Goal: Transaction & Acquisition: Book appointment/travel/reservation

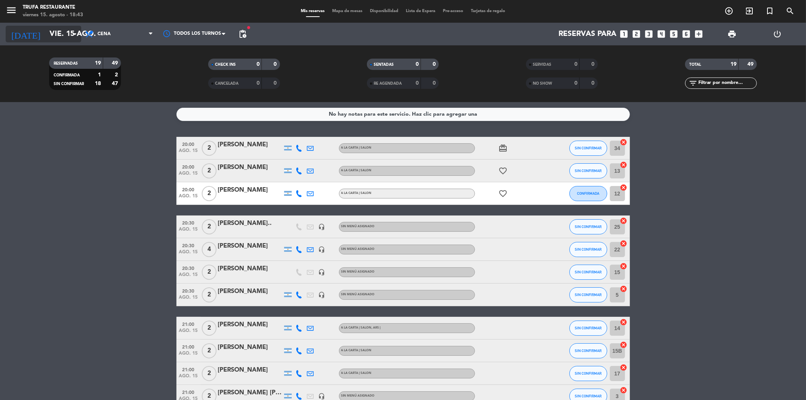
click at [61, 32] on input "vie. 15 ago." at bounding box center [94, 34] width 96 height 17
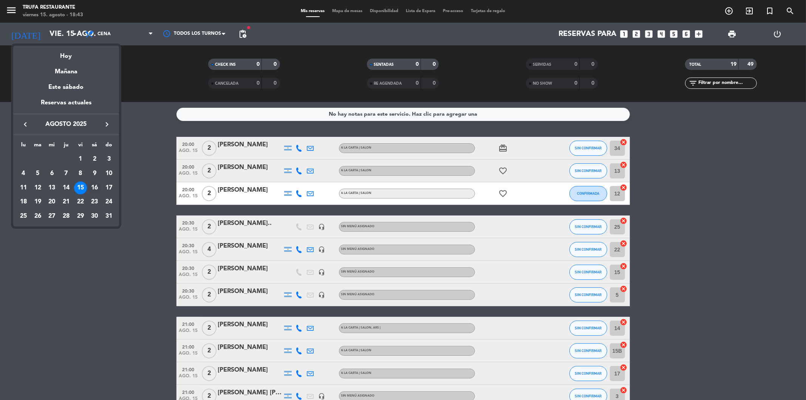
click at [95, 185] on div "16" at bounding box center [94, 187] width 13 height 13
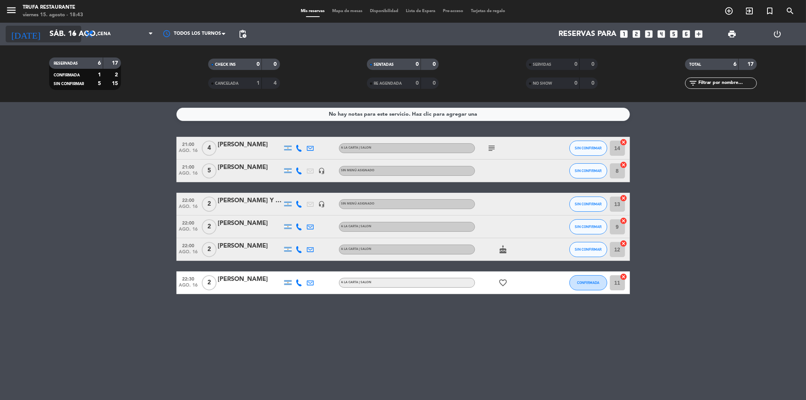
click at [65, 33] on input "sáb. 16 ago." at bounding box center [94, 34] width 96 height 17
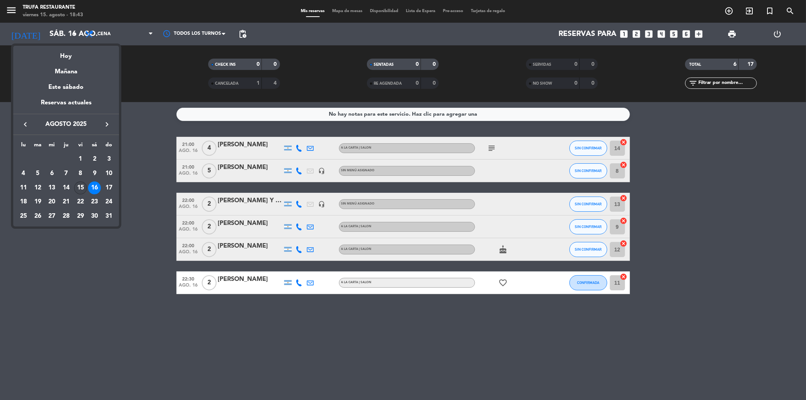
click at [82, 187] on div "15" at bounding box center [80, 187] width 13 height 13
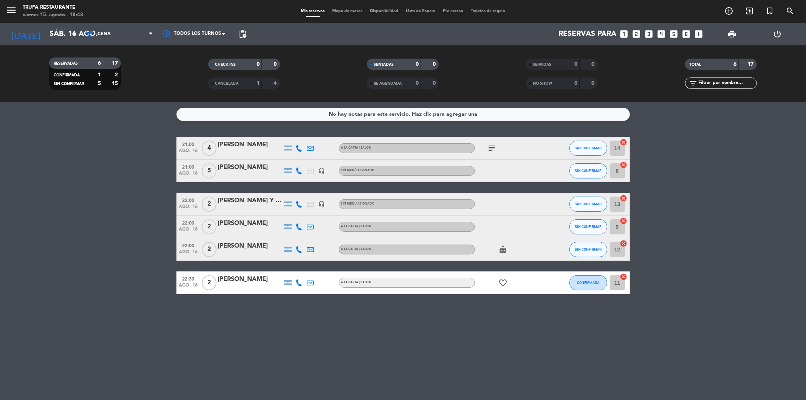
type input "vie. 15 ago."
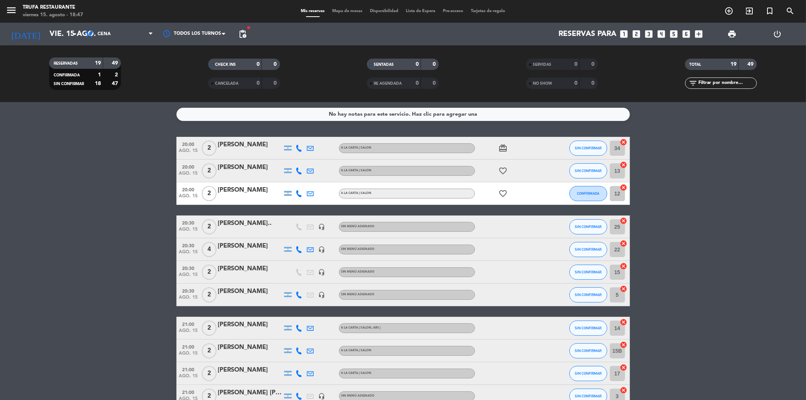
click at [625, 36] on icon "looks_one" at bounding box center [624, 34] width 10 height 10
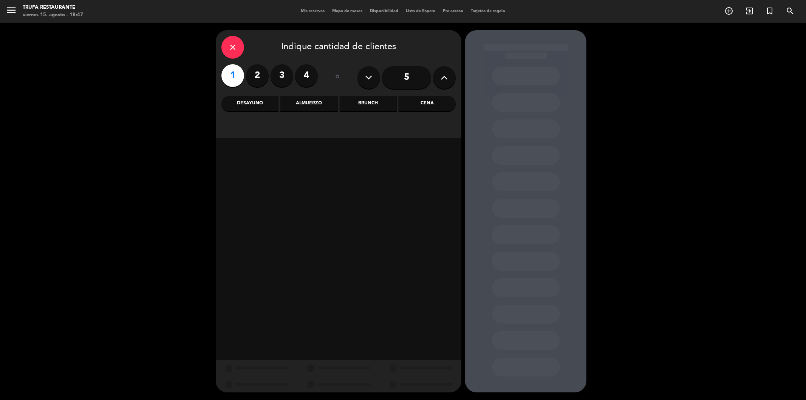
click at [429, 100] on div "Cena" at bounding box center [427, 103] width 57 height 15
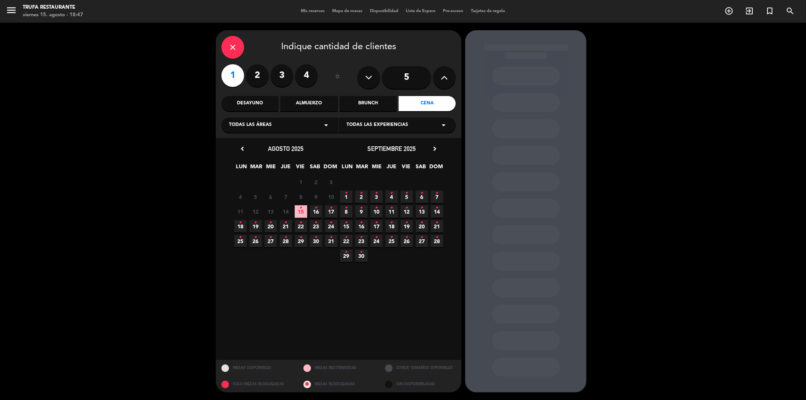
click at [299, 208] on span "15 •" at bounding box center [301, 211] width 12 height 12
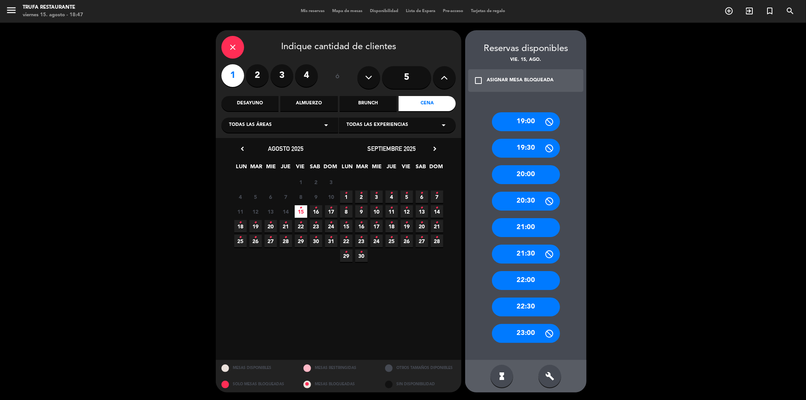
click at [512, 182] on div "20:00" at bounding box center [526, 174] width 68 height 19
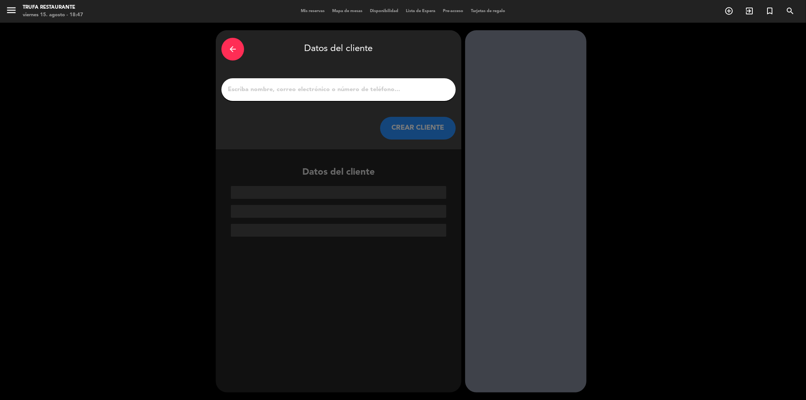
click at [346, 92] on input "1" at bounding box center [338, 89] width 223 height 11
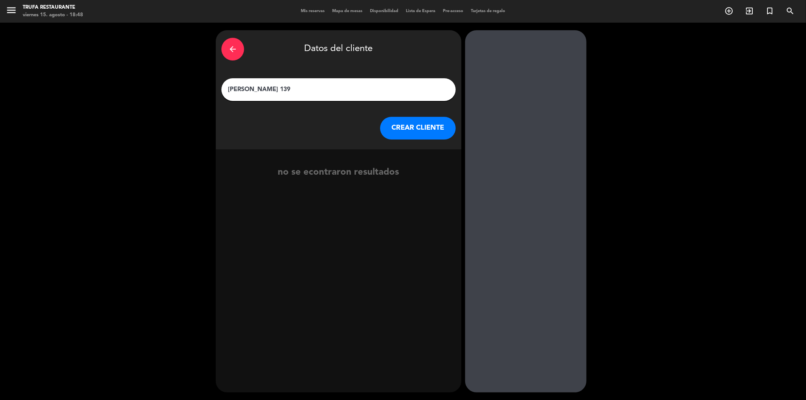
type input "[PERSON_NAME] 139"
click at [417, 125] on button "CREAR CLIENTE" at bounding box center [418, 128] width 76 height 23
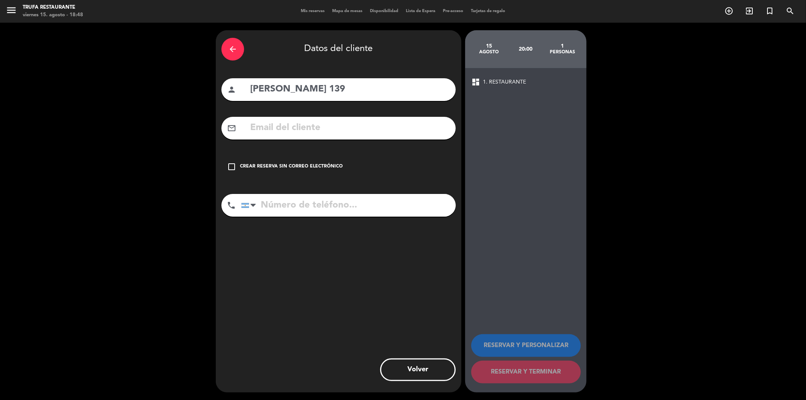
click at [240, 168] on div "Crear reserva sin correo electrónico" at bounding box center [291, 167] width 103 height 8
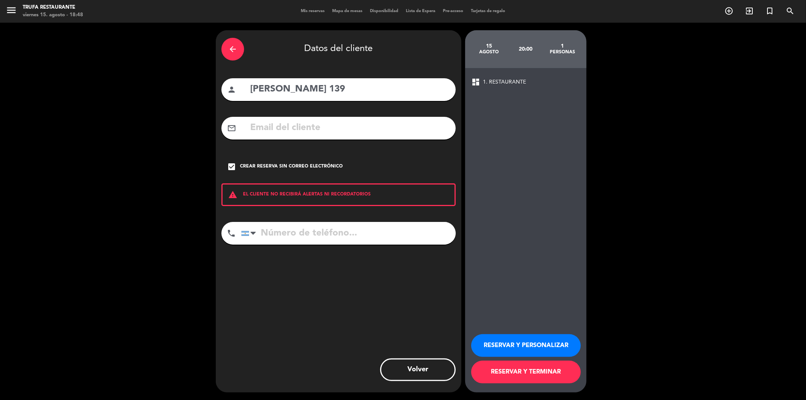
click at [504, 375] on button "RESERVAR Y TERMINAR" at bounding box center [526, 371] width 110 height 23
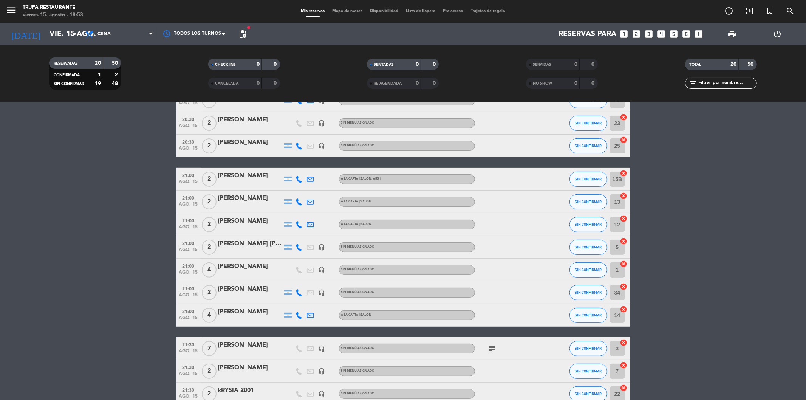
scroll to position [270, 0]
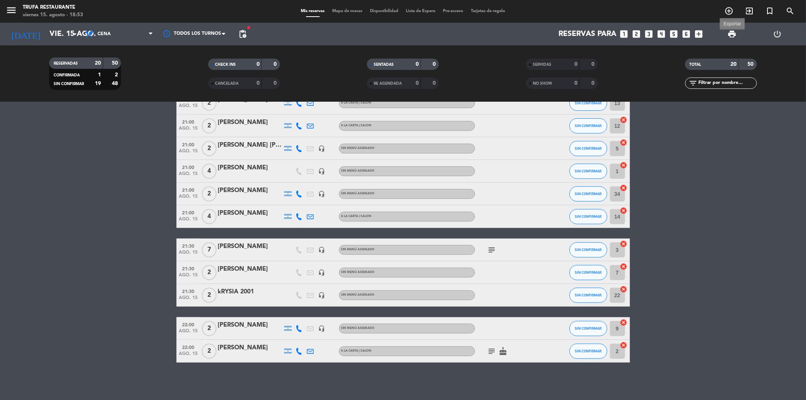
click at [734, 34] on span "print" at bounding box center [731, 33] width 9 height 9
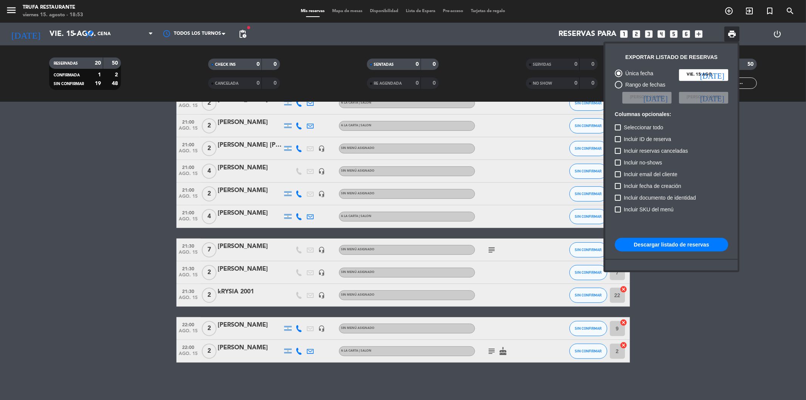
click at [659, 243] on button "Descargar listado de reservas" at bounding box center [671, 245] width 113 height 14
click at [66, 164] on div at bounding box center [403, 200] width 806 height 400
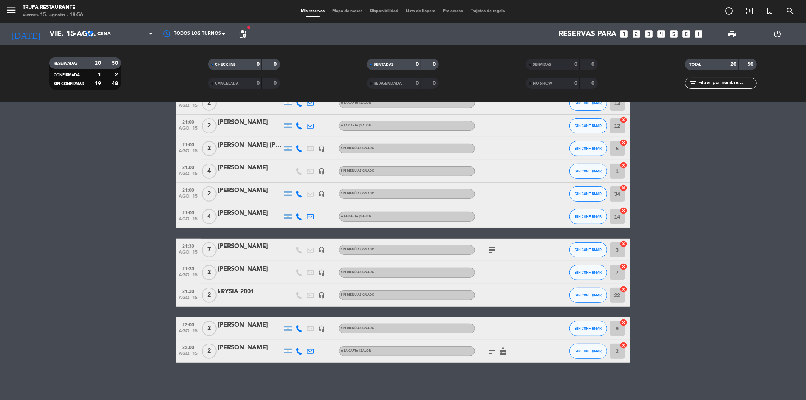
click at [490, 352] on icon "subject" at bounding box center [491, 350] width 9 height 9
click at [507, 349] on icon "cake" at bounding box center [503, 350] width 9 height 9
click at [490, 246] on icon "subject" at bounding box center [491, 249] width 9 height 9
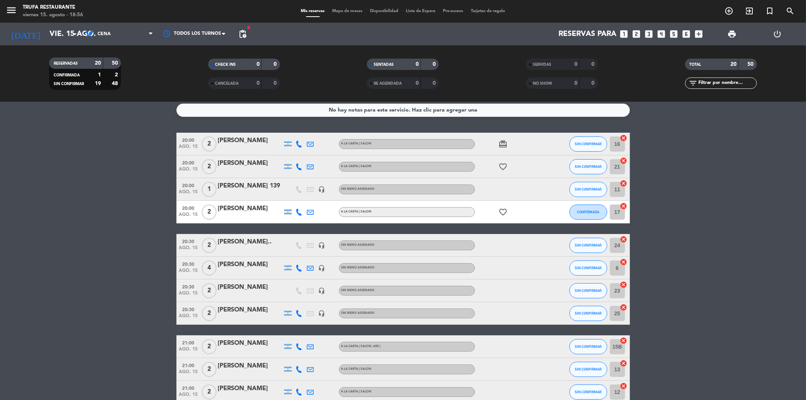
scroll to position [0, 0]
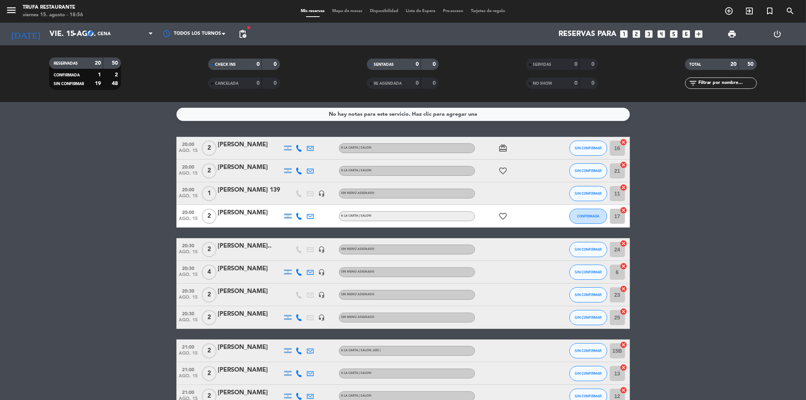
click at [500, 219] on icon "favorite_border" at bounding box center [503, 216] width 9 height 9
click at [502, 168] on icon "favorite_border" at bounding box center [503, 170] width 9 height 9
click at [501, 145] on icon "card_giftcard" at bounding box center [503, 148] width 9 height 9
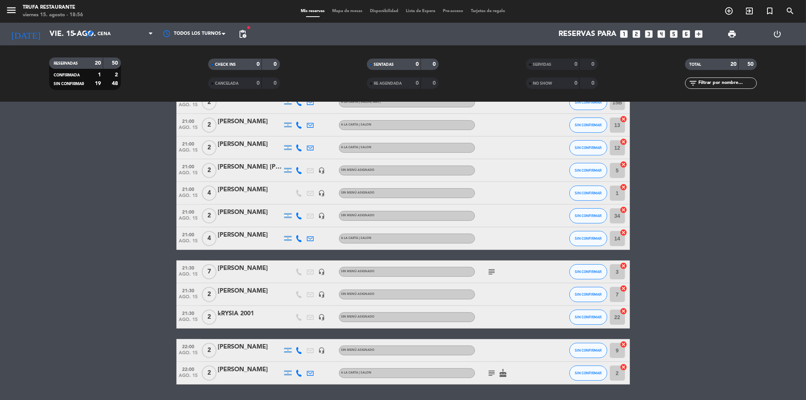
scroll to position [270, 0]
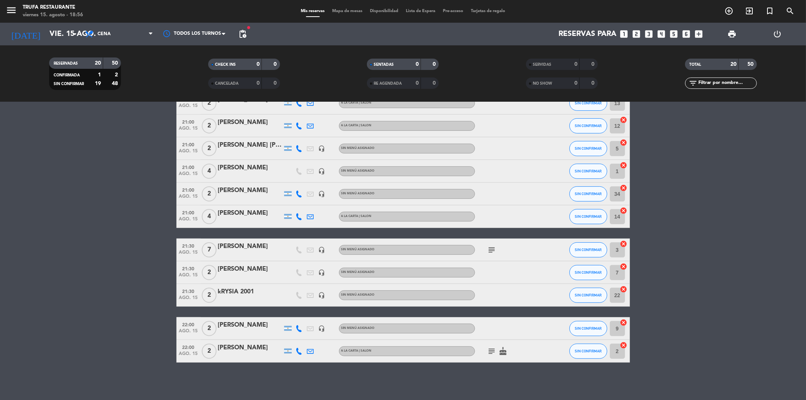
click at [491, 249] on icon "subject" at bounding box center [491, 249] width 9 height 9
click at [503, 210] on div at bounding box center [509, 216] width 68 height 22
click at [239, 242] on div "[PERSON_NAME]" at bounding box center [250, 246] width 64 height 10
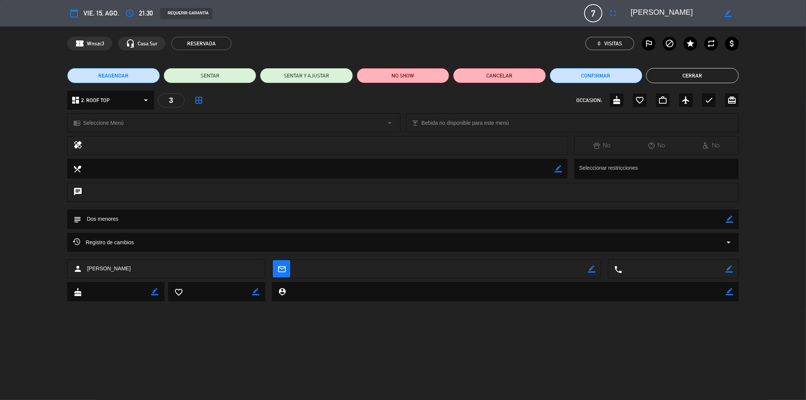
click at [139, 100] on div "dashboard 2. ROOF TOP arrow_drop_down" at bounding box center [110, 100] width 87 height 19
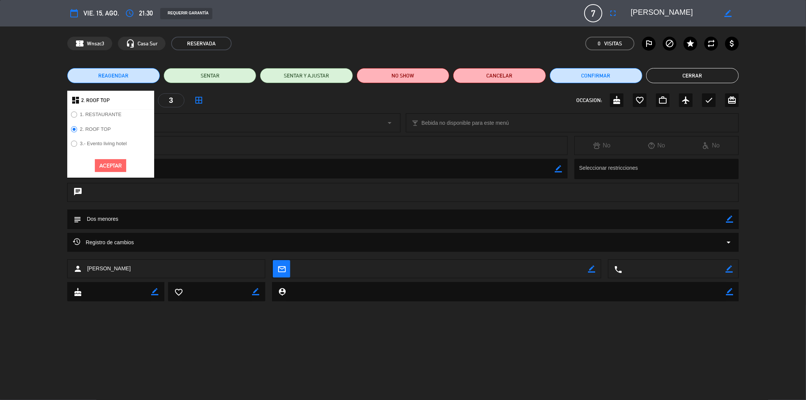
click at [101, 112] on label "1. RESTAURANTE" at bounding box center [101, 114] width 42 height 5
click at [104, 163] on button "Aceptar" at bounding box center [110, 165] width 31 height 13
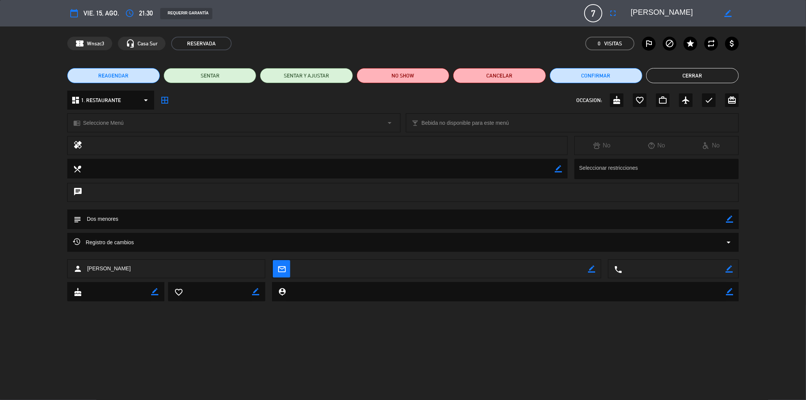
click at [715, 77] on button "Cerrar" at bounding box center [692, 75] width 93 height 15
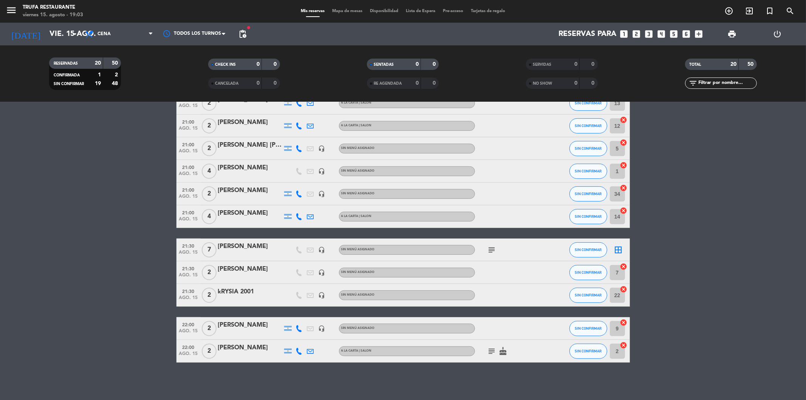
click at [238, 247] on div "[PERSON_NAME]" at bounding box center [250, 246] width 64 height 10
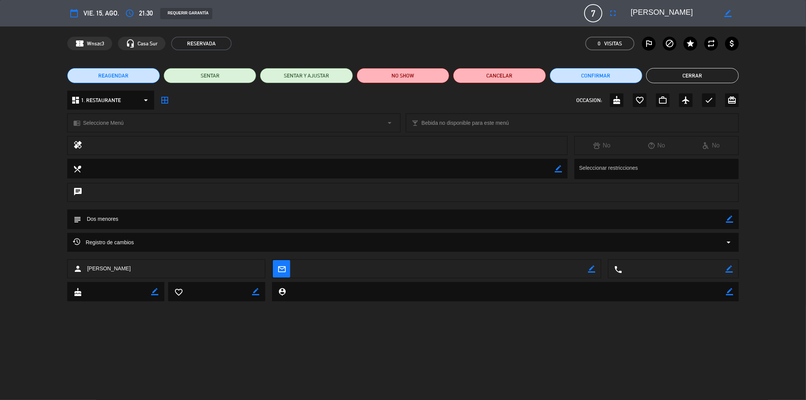
click at [707, 73] on button "Cerrar" at bounding box center [692, 75] width 93 height 15
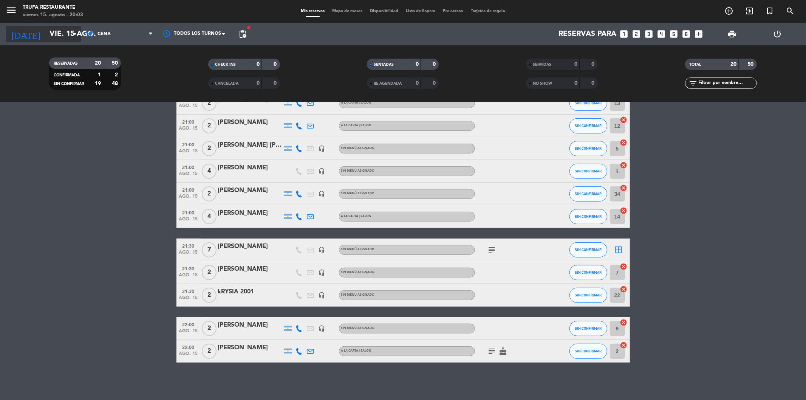
click at [72, 29] on icon "arrow_drop_down" at bounding box center [74, 33] width 9 height 9
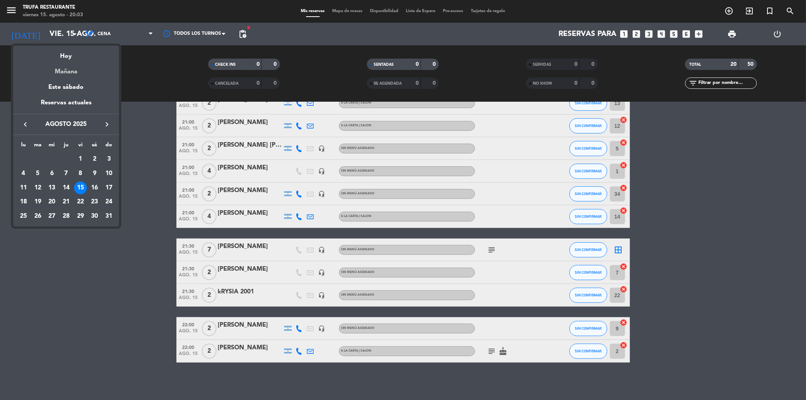
click at [57, 69] on div "Mañana" at bounding box center [66, 68] width 106 height 15
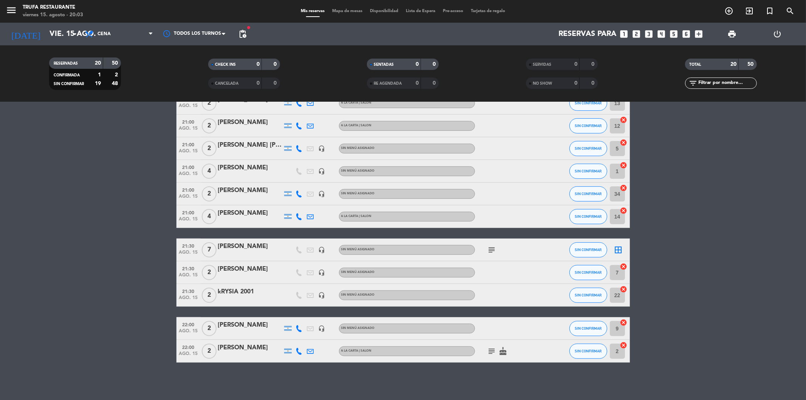
type input "sáb. 16 ago."
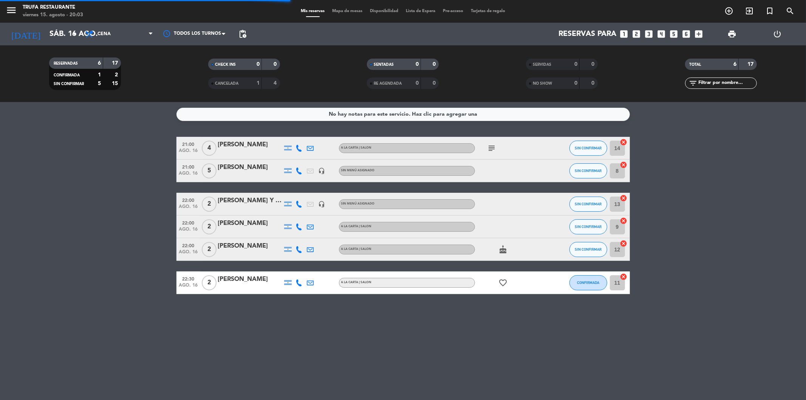
scroll to position [0, 0]
click at [633, 33] on icon "looks_two" at bounding box center [637, 34] width 10 height 10
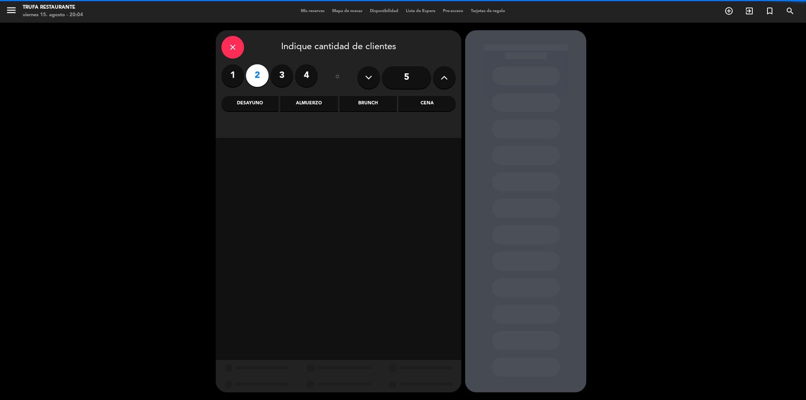
click at [418, 100] on div "Cena" at bounding box center [427, 103] width 57 height 15
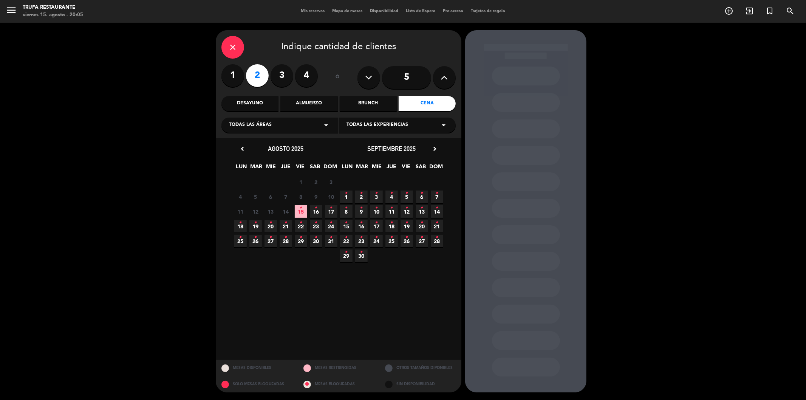
drag, startPoint x: 314, startPoint y: 212, endPoint x: 324, endPoint y: 212, distance: 9.8
click at [315, 212] on icon "•" at bounding box center [316, 208] width 3 height 12
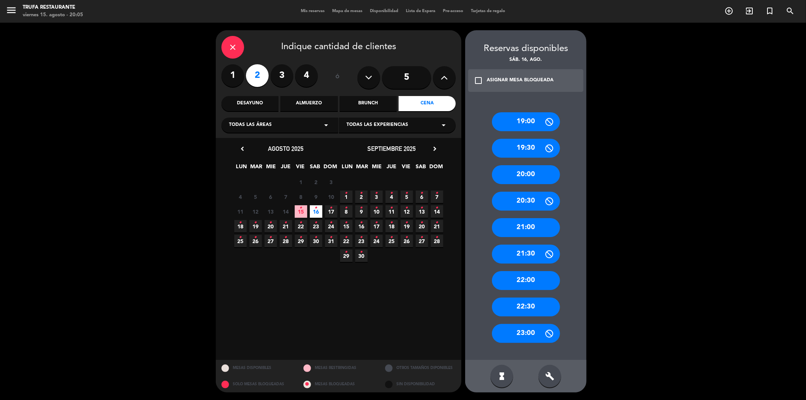
click at [516, 253] on div "21:30" at bounding box center [526, 253] width 68 height 19
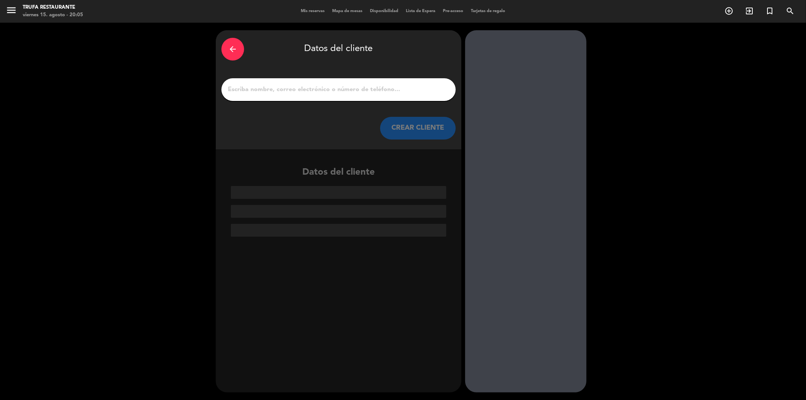
paste input "Nahuel Milanesio"
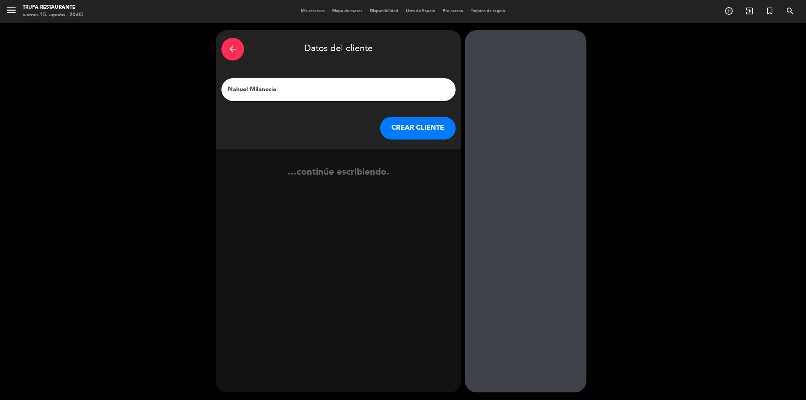
type input "Nahuel Milanesio"
click at [426, 134] on button "CREAR CLIENTE" at bounding box center [418, 128] width 76 height 23
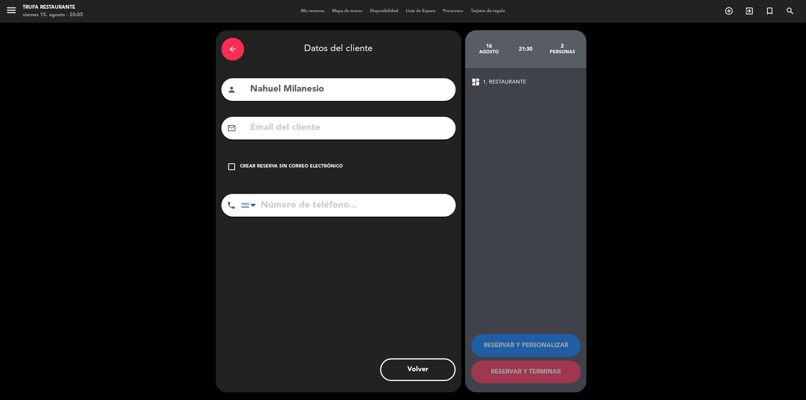
click at [244, 165] on div "Crear reserva sin correo electrónico" at bounding box center [291, 167] width 103 height 8
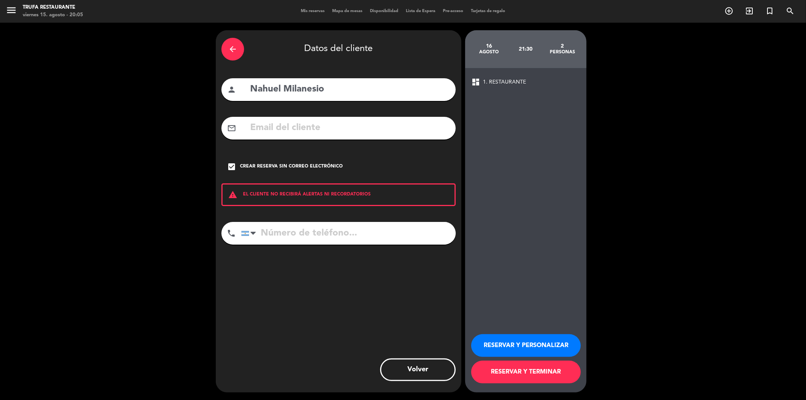
paste input "[PHONE_NUMBER]"
type input "[PHONE_NUMBER]"
click at [568, 373] on button "RESERVAR Y TERMINAR" at bounding box center [526, 371] width 110 height 23
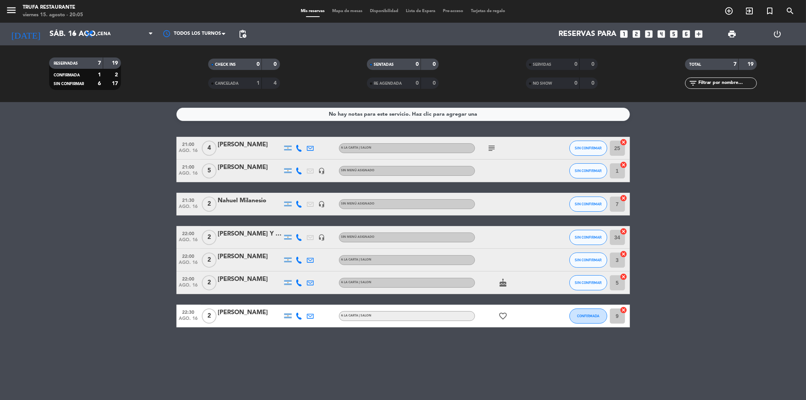
click at [240, 200] on div "Nahuel Milanesio" at bounding box center [250, 201] width 64 height 10
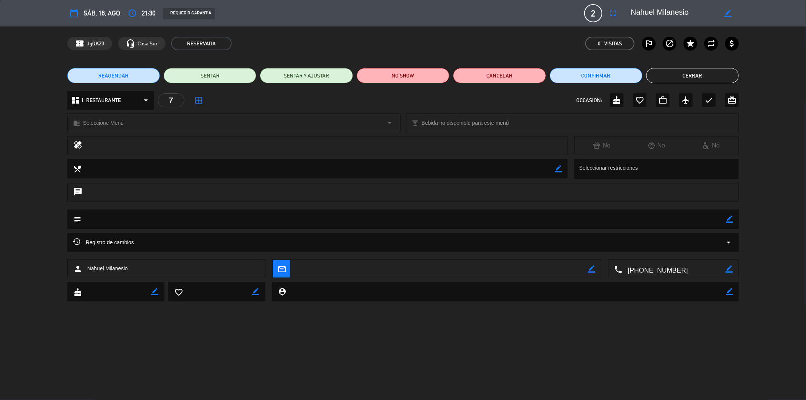
click at [734, 220] on div "subject border_color" at bounding box center [403, 219] width 672 height 20
click at [726, 221] on icon "border_color" at bounding box center [729, 218] width 7 height 7
click at [696, 218] on textarea at bounding box center [403, 218] width 645 height 19
type textarea "Pedida de mano"
click at [730, 220] on icon at bounding box center [729, 218] width 7 height 7
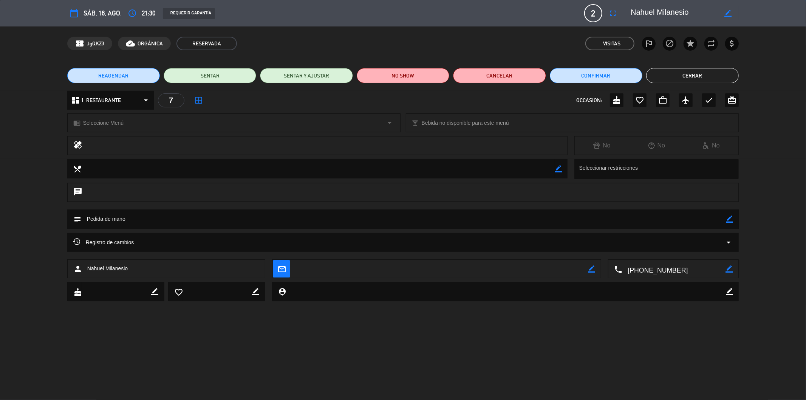
drag, startPoint x: 686, startPoint y: 76, endPoint x: 670, endPoint y: 71, distance: 15.9
click at [685, 76] on button "Cerrar" at bounding box center [692, 75] width 93 height 15
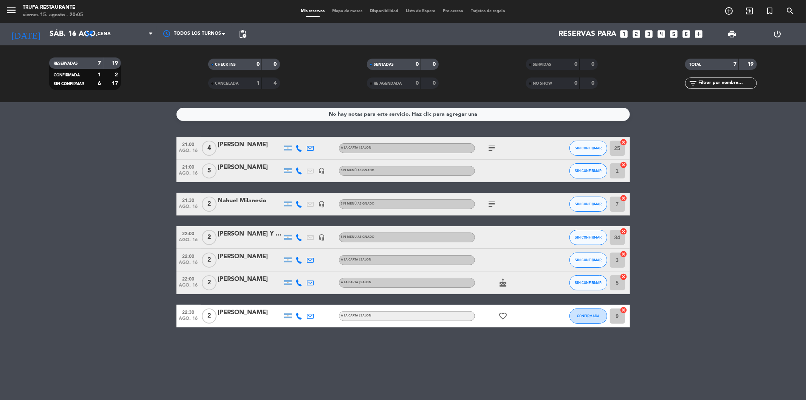
click at [496, 208] on span "subject" at bounding box center [491, 203] width 11 height 9
click at [492, 205] on icon "subject" at bounding box center [491, 203] width 9 height 9
click at [492, 139] on div "subject" at bounding box center [509, 148] width 68 height 22
click at [490, 150] on icon "subject" at bounding box center [491, 148] width 9 height 9
